Goal: Task Accomplishment & Management: Complete application form

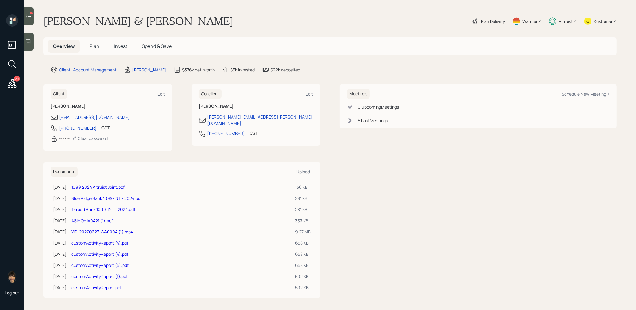
click at [122, 46] on span "Invest" at bounding box center [121, 46] width 14 height 7
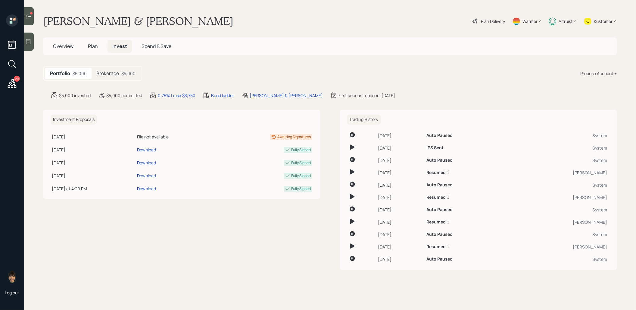
click at [110, 72] on h5 "Brokerage" at bounding box center [107, 74] width 23 height 6
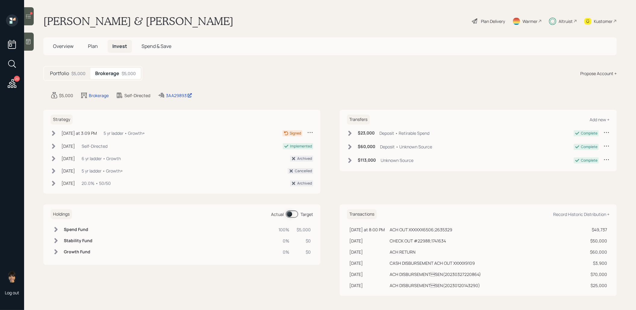
click at [55, 132] on icon at bounding box center [54, 133] width 6 height 6
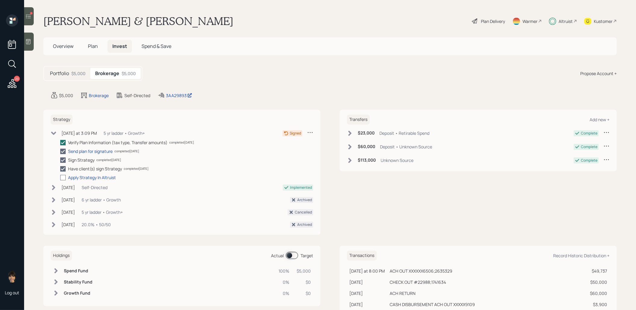
click at [63, 176] on div at bounding box center [62, 177] width 5 height 5
click at [60, 177] on input "checkbox" at bounding box center [60, 177] width 0 height 0
checkbox input "true"
click at [28, 16] on icon at bounding box center [28, 16] width 6 height 6
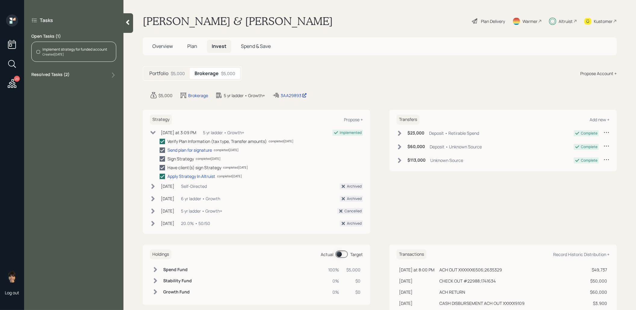
click at [84, 52] on div "Created Yesterday" at bounding box center [74, 54] width 65 height 5
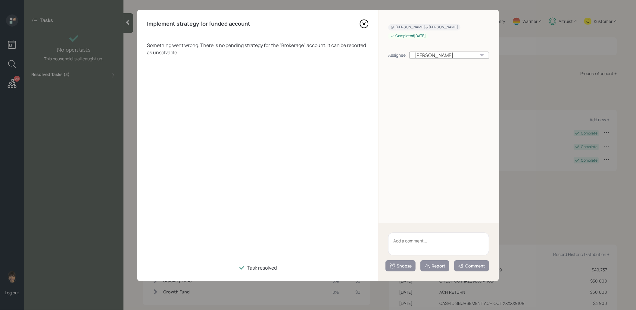
click at [364, 23] on icon at bounding box center [364, 24] width 2 height 2
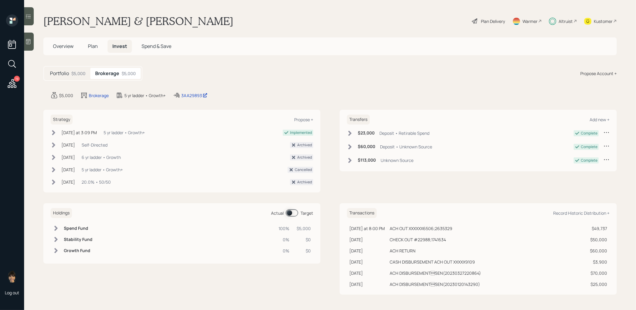
click at [12, 81] on icon at bounding box center [12, 83] width 11 height 11
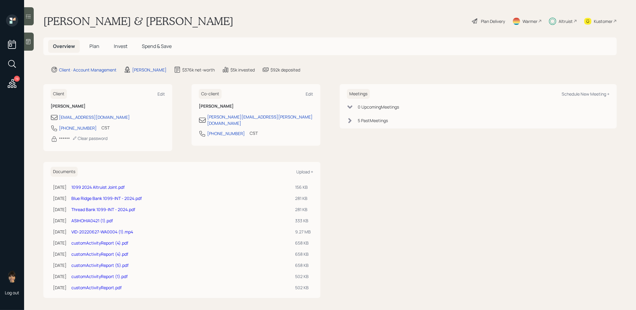
click at [492, 21] on div "Plan Delivery" at bounding box center [493, 21] width 24 height 6
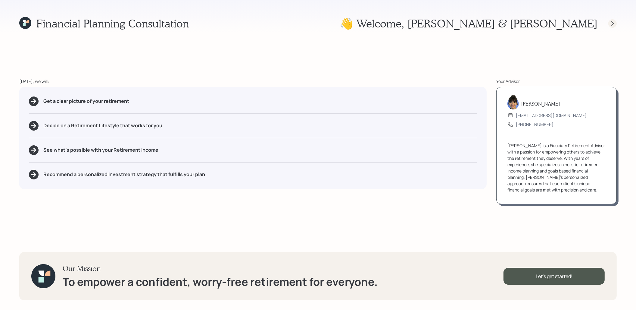
click at [611, 25] on icon at bounding box center [613, 23] width 6 height 6
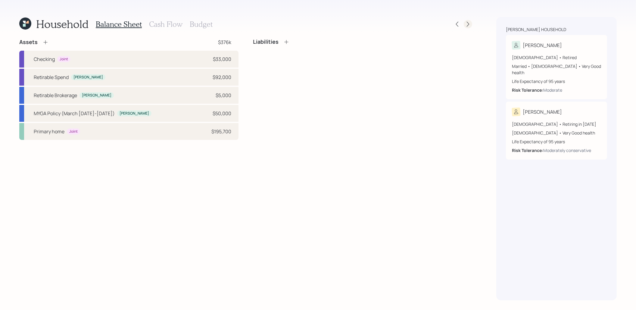
click at [469, 24] on icon at bounding box center [468, 24] width 2 height 5
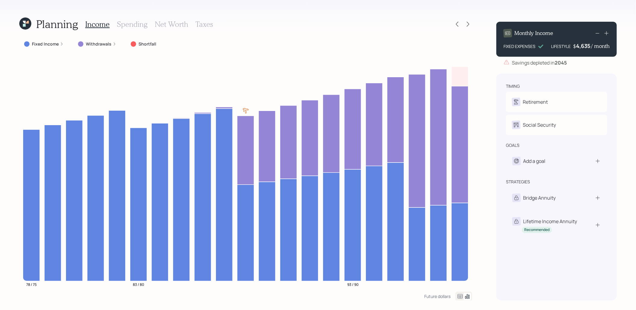
click at [469, 24] on icon at bounding box center [468, 24] width 2 height 5
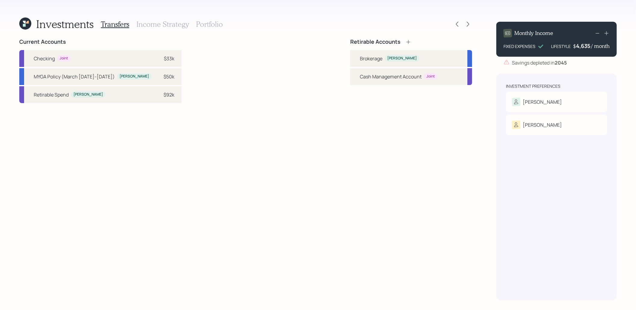
click at [469, 24] on icon at bounding box center [468, 24] width 2 height 5
